Goal: Information Seeking & Learning: Learn about a topic

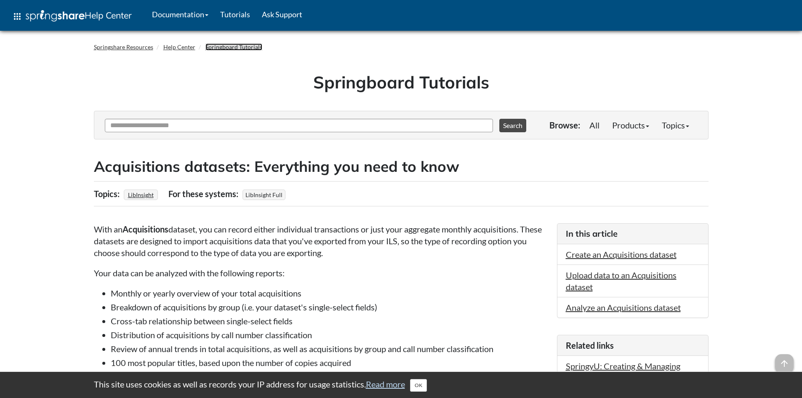
click at [228, 46] on link "Springboard Tutorials" at bounding box center [233, 46] width 57 height 7
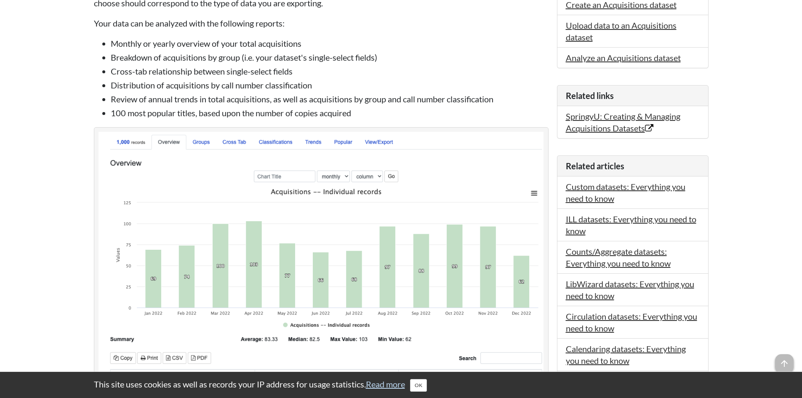
scroll to position [295, 0]
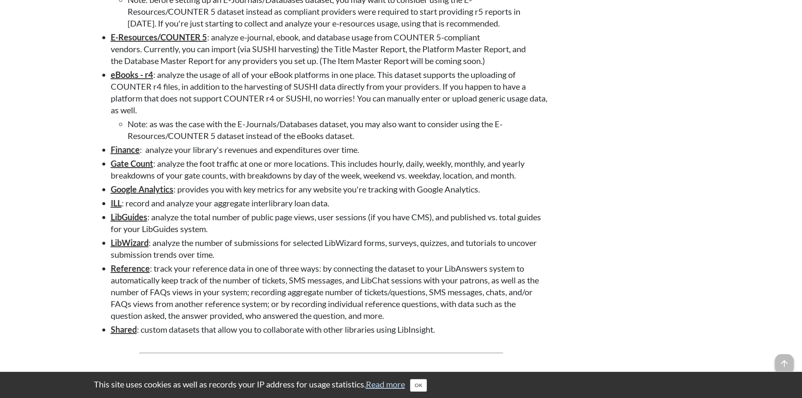
scroll to position [1852, 0]
